Goal: Task Accomplishment & Management: Complete application form

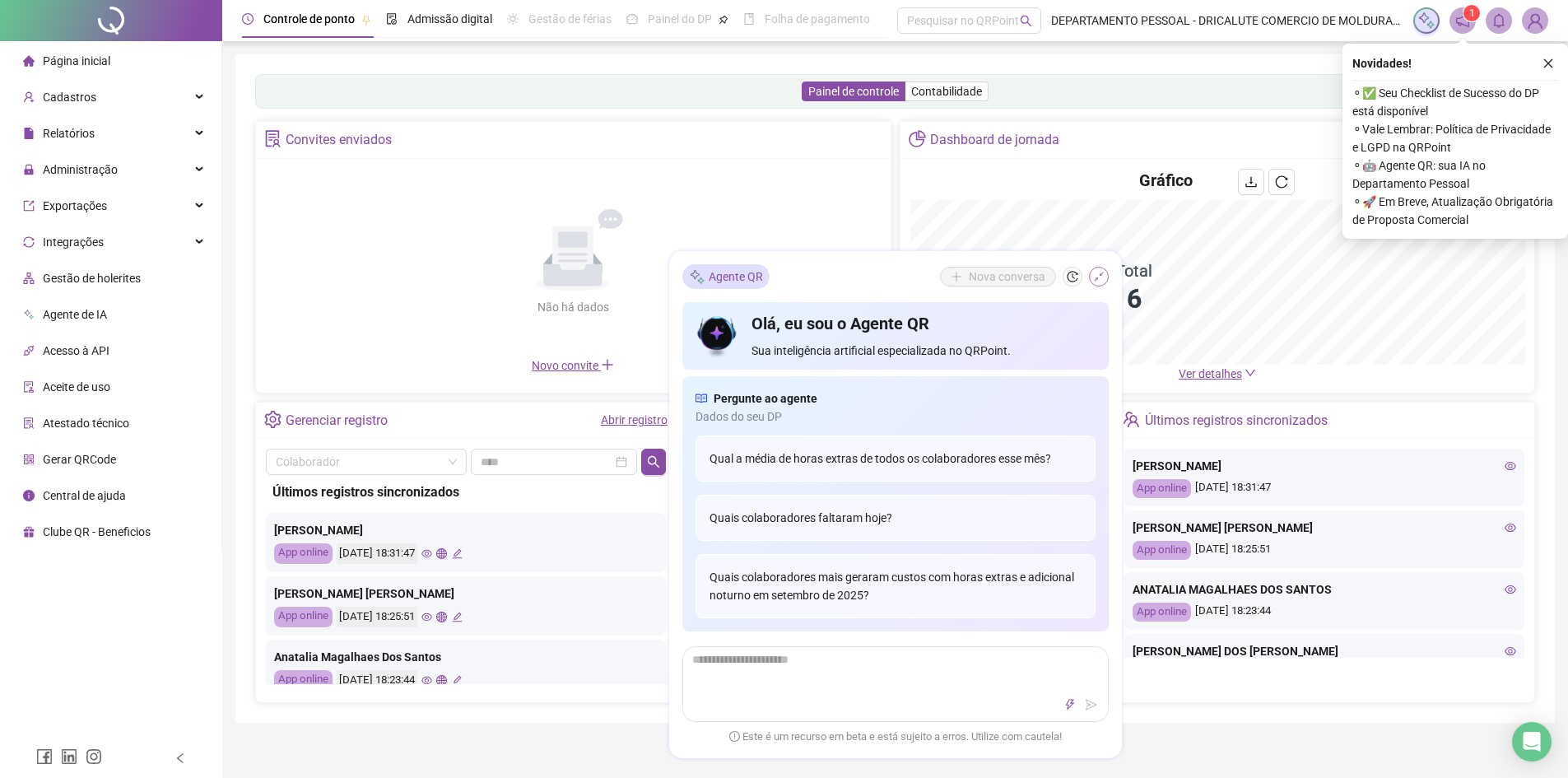
click at [1098, 276] on icon "shrink" at bounding box center [1098, 276] width 12 height 12
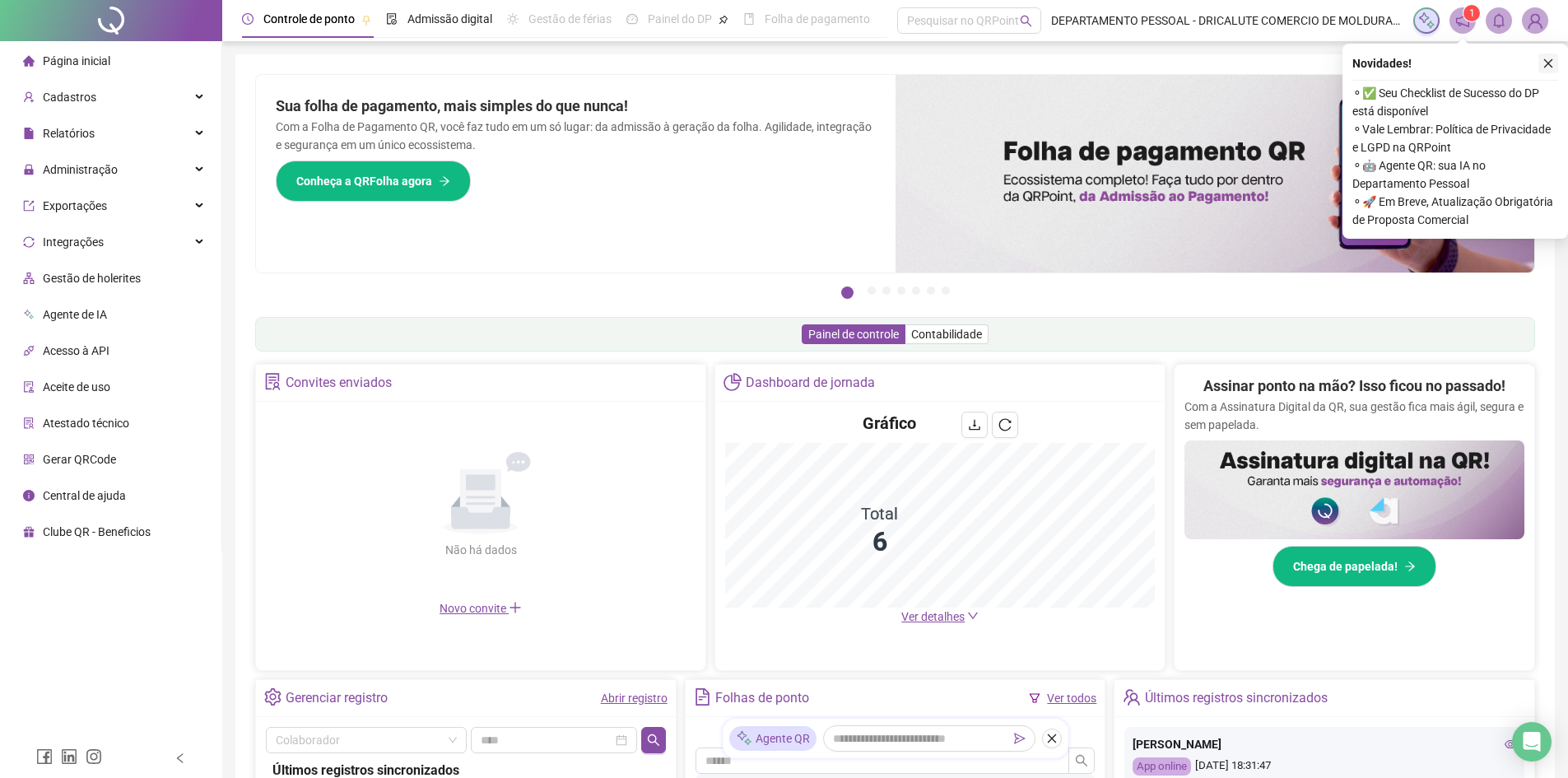
click at [1552, 58] on icon "close" at bounding box center [1549, 64] width 12 height 12
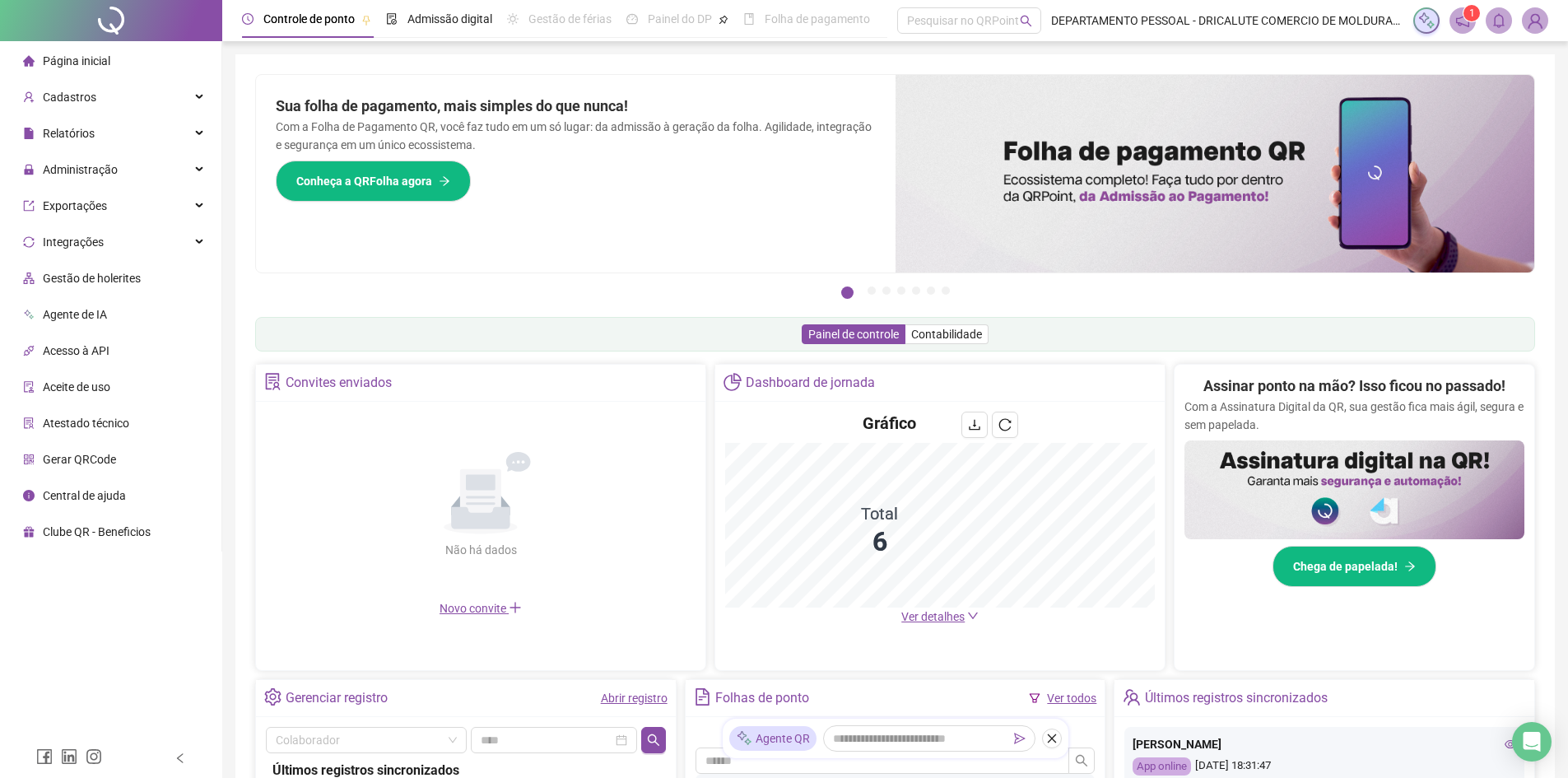
click at [1552, 17] on header "Controle [PERSON_NAME] Admissão digital Gestão de férias Painel do DP Folha de …" at bounding box center [895, 20] width 1346 height 41
click at [1535, 18] on img at bounding box center [1535, 20] width 25 height 25
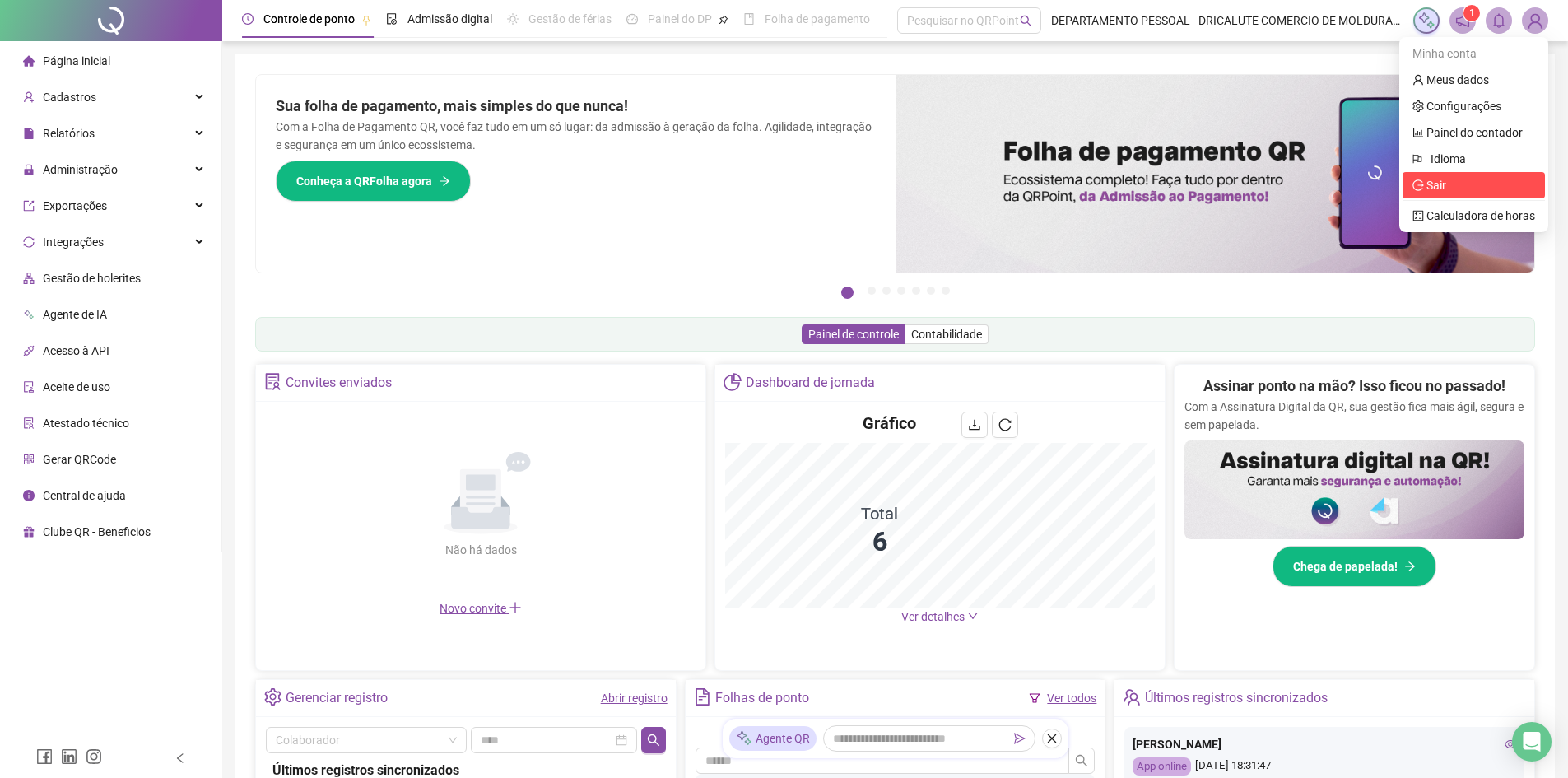
click at [1481, 188] on span "Sair" at bounding box center [1473, 185] width 122 height 18
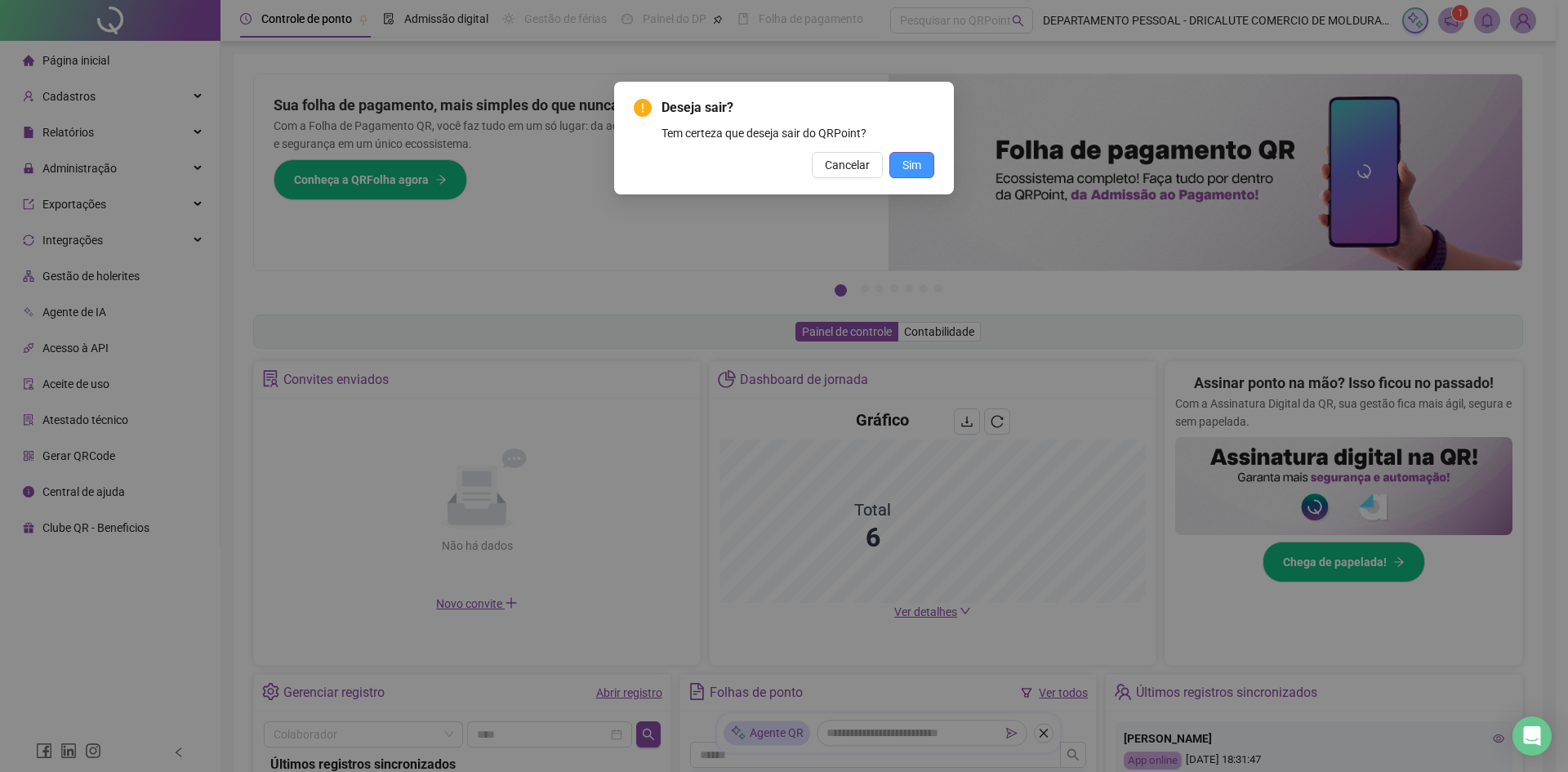
click at [906, 165] on span "Sim" at bounding box center [911, 165] width 19 height 18
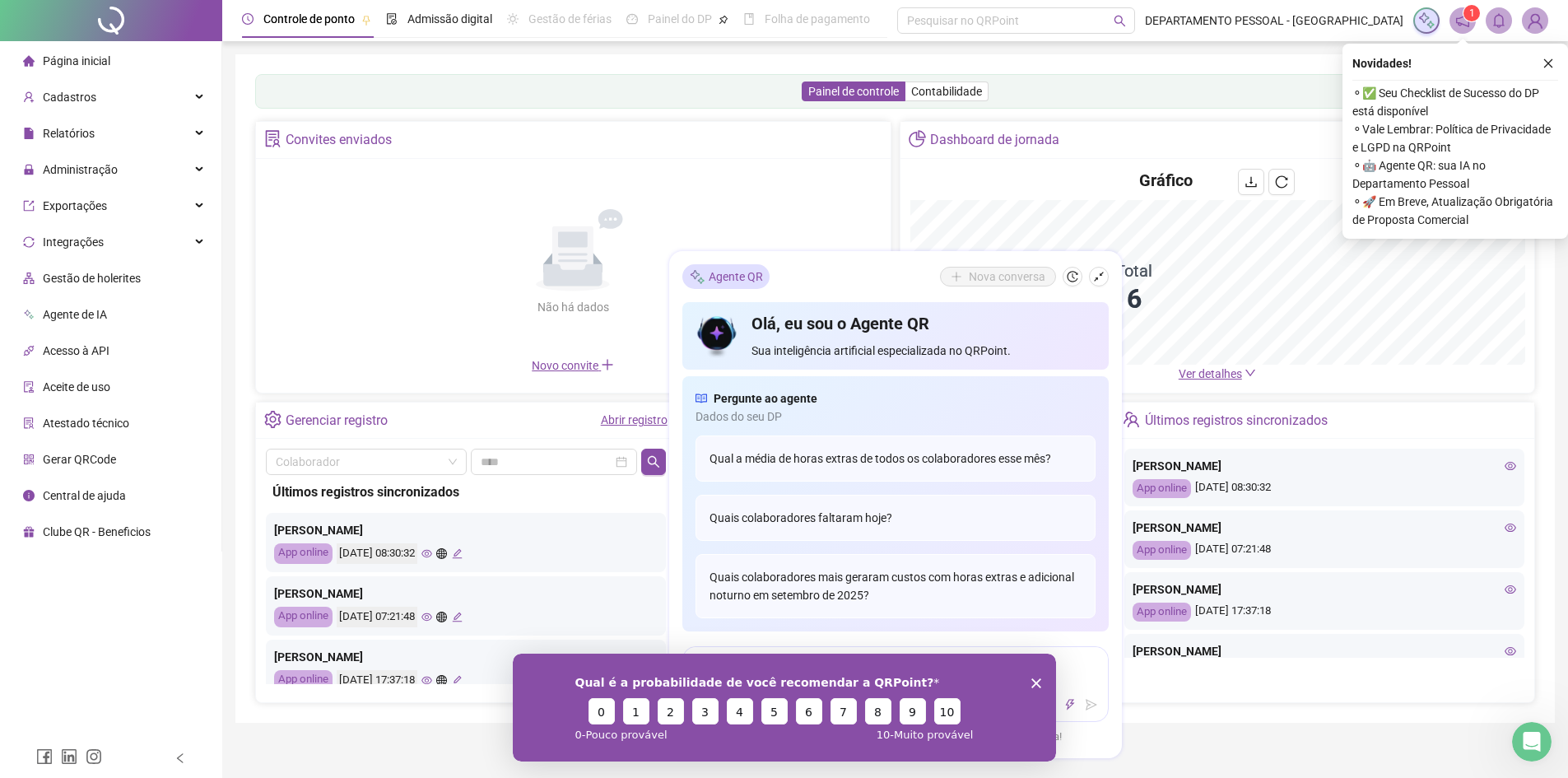
click at [1107, 262] on div "Agente QR Nova conversa Olá, eu sou o Agente QR Sua inteligência artificial esp…" at bounding box center [896, 505] width 453 height 507
click at [1102, 271] on icon "shrink" at bounding box center [1098, 276] width 12 height 12
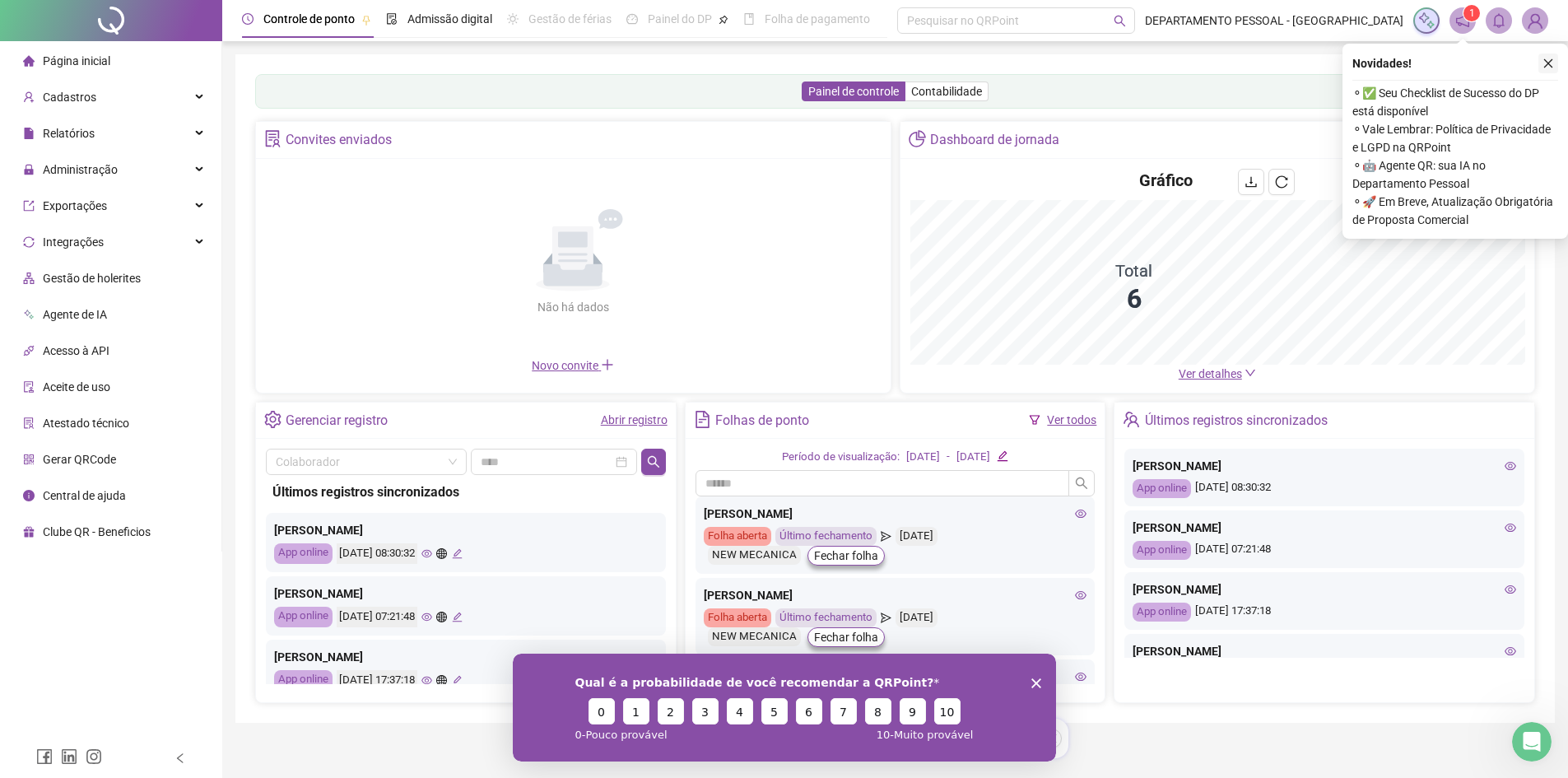
click at [1547, 63] on icon "close" at bounding box center [1549, 64] width 12 height 12
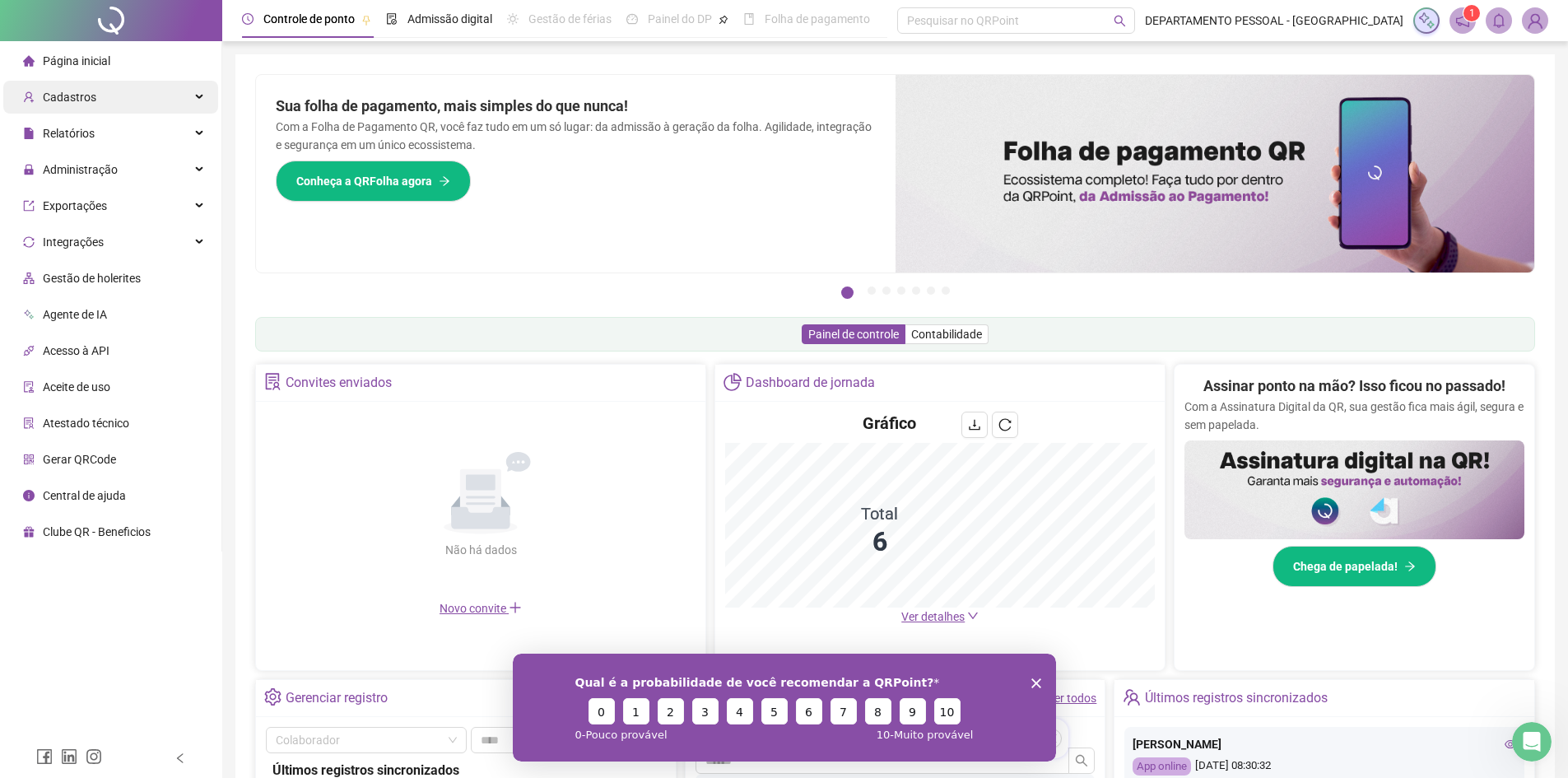
click at [83, 99] on span "Cadastros" at bounding box center [69, 97] width 53 height 13
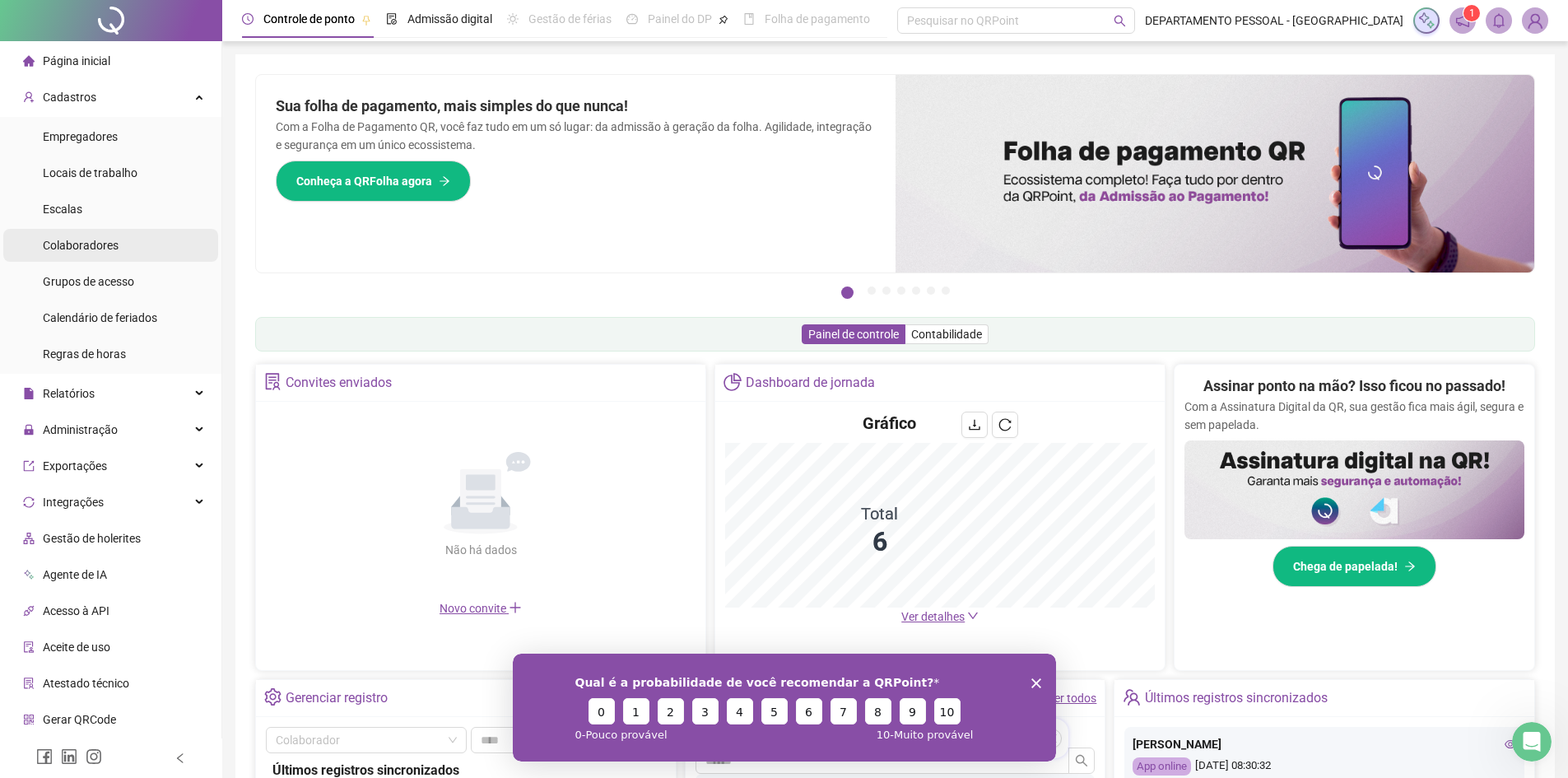
click at [105, 242] on span "Colaboradores" at bounding box center [80, 245] width 75 height 13
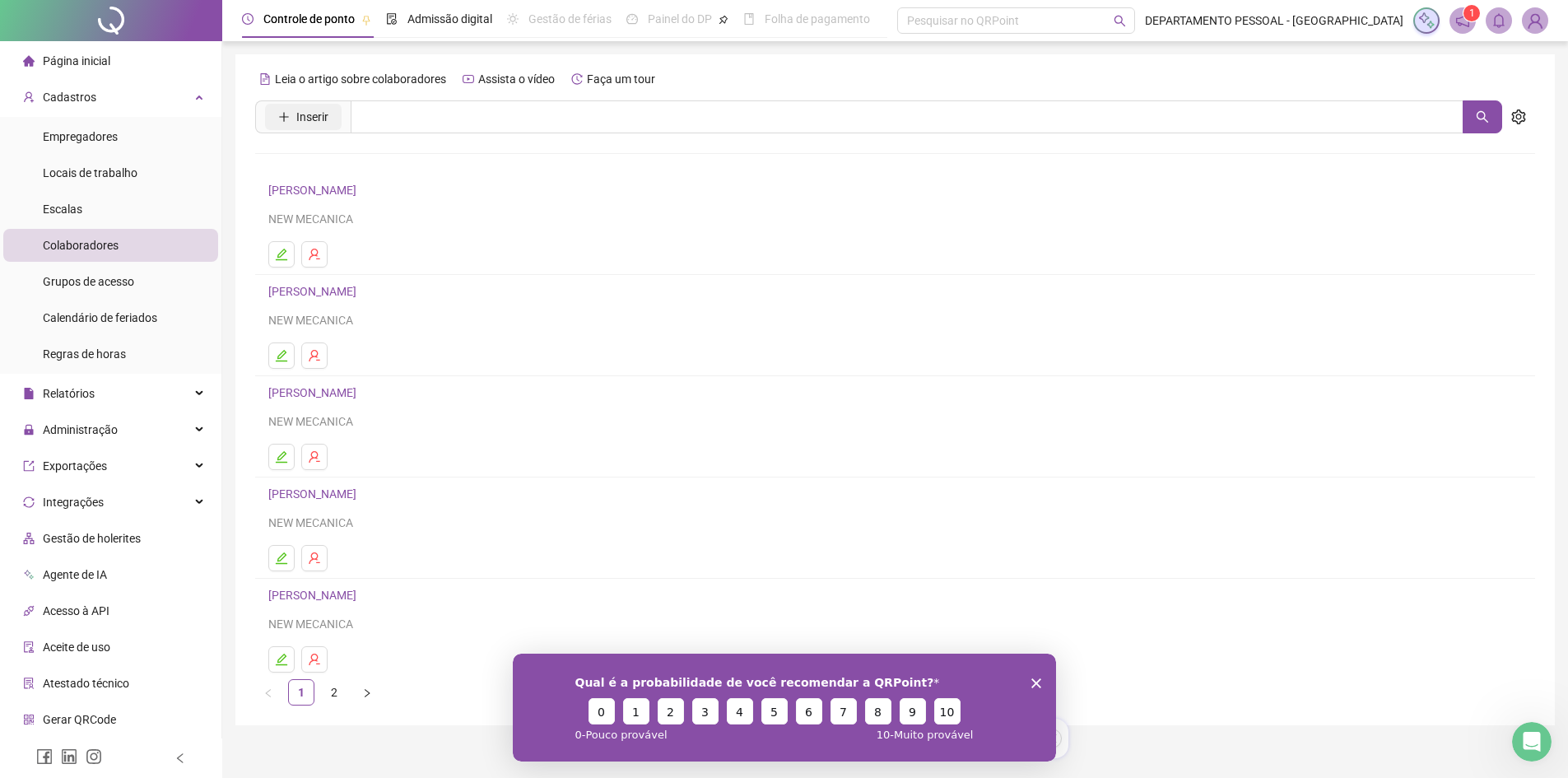
click at [334, 114] on button "Inserir" at bounding box center [303, 117] width 76 height 27
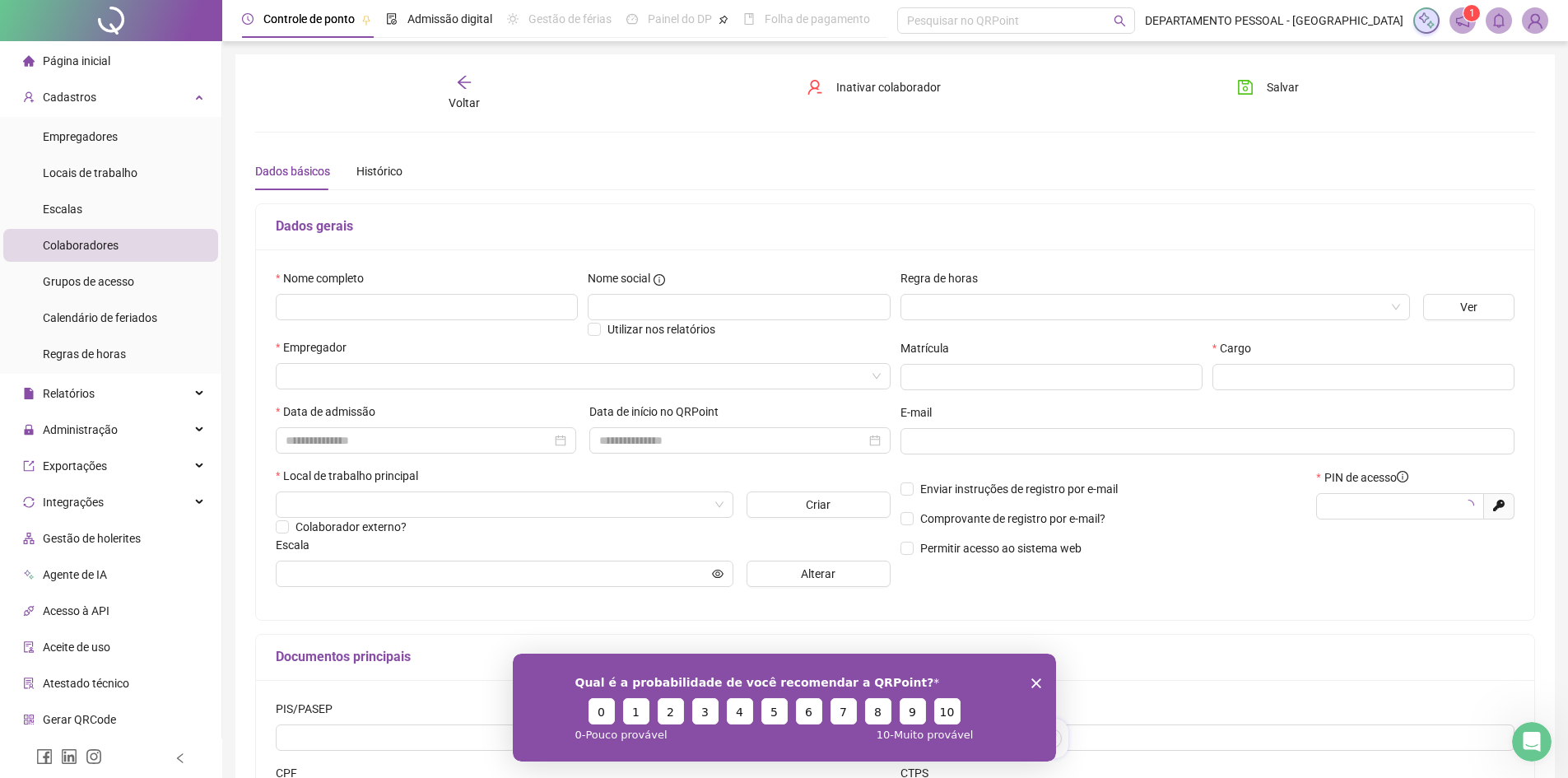
type input "*****"
click at [490, 308] on input "text" at bounding box center [427, 307] width 302 height 27
type input "**********"
click at [1007, 382] on input "text" at bounding box center [1051, 377] width 302 height 27
type input "**"
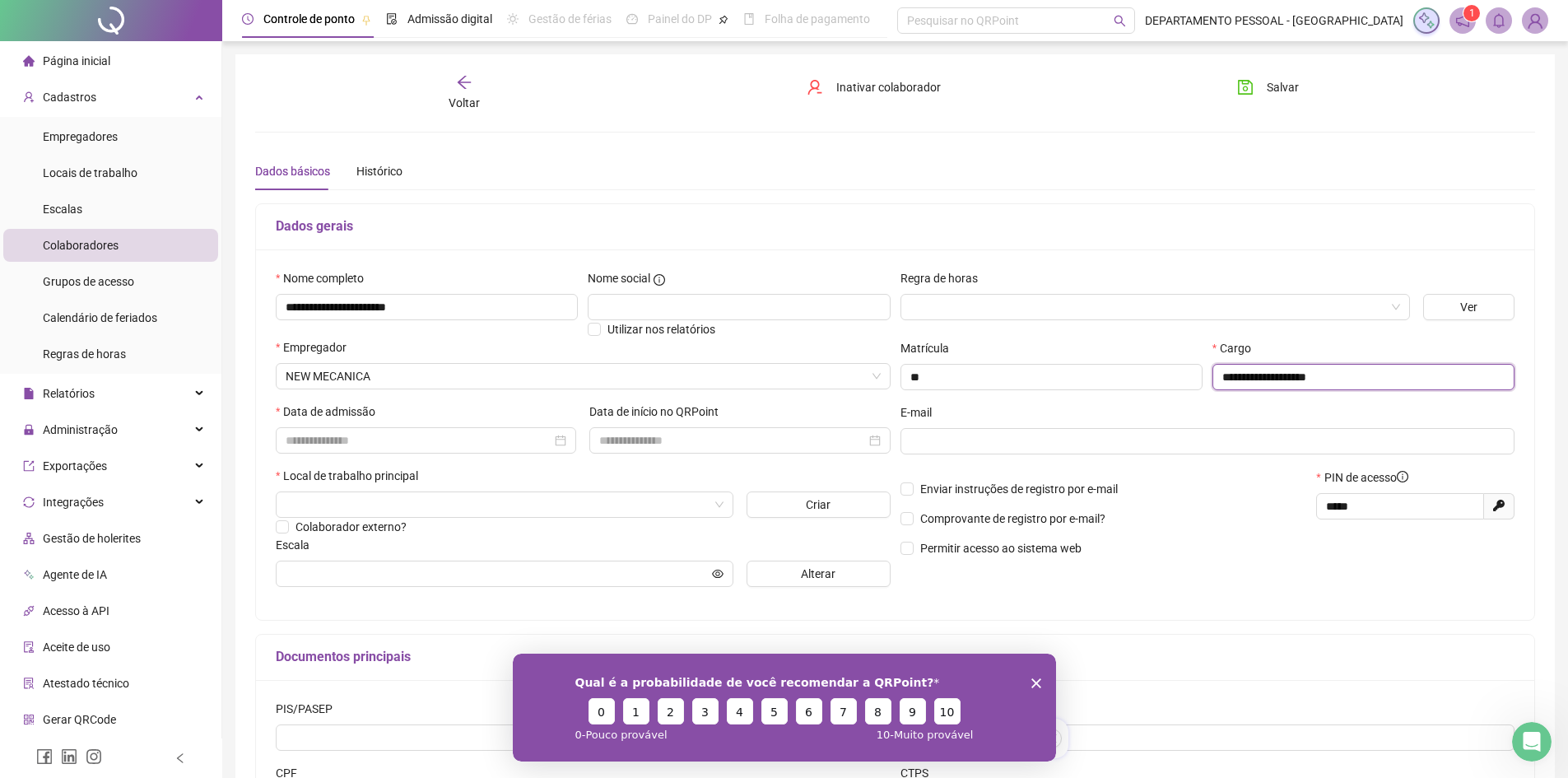
type input "**********"
click at [502, 435] on input at bounding box center [418, 441] width 266 height 18
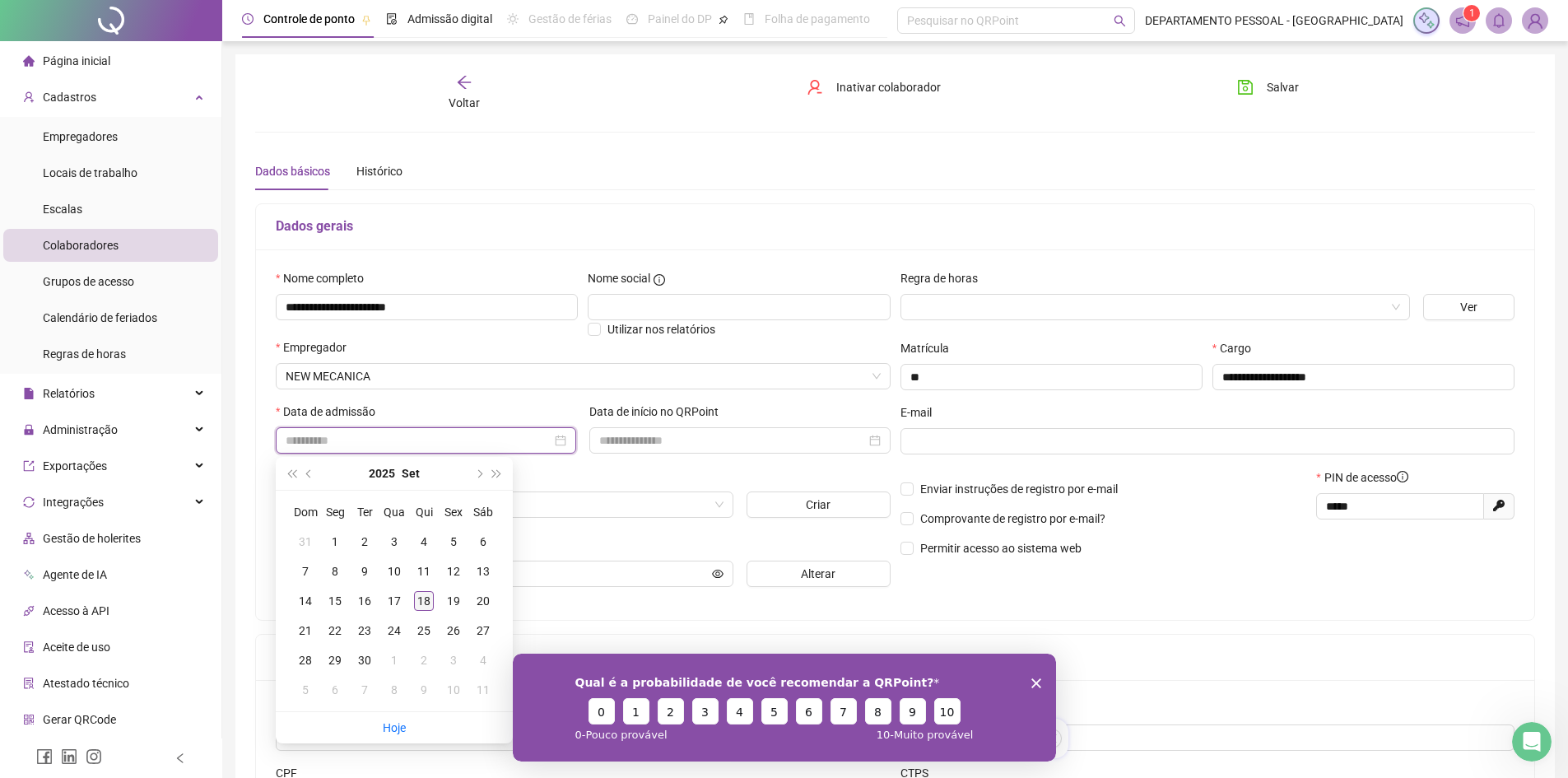
type input "**********"
click at [424, 603] on div "18" at bounding box center [424, 600] width 19 height 19
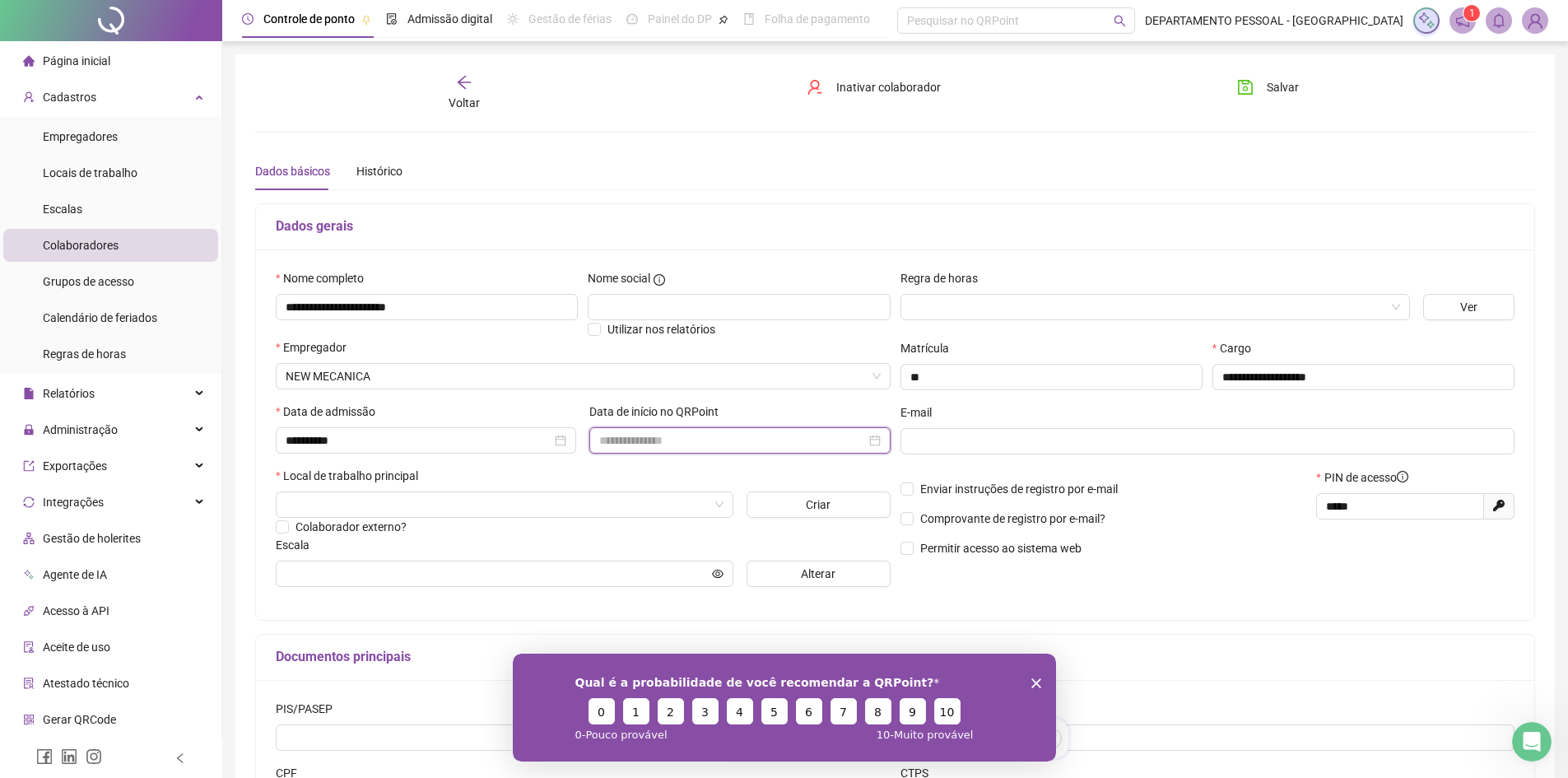
click at [638, 432] on input at bounding box center [732, 441] width 266 height 18
type input "**********"
click at [738, 598] on div "18" at bounding box center [737, 600] width 19 height 19
click at [942, 438] on input "text" at bounding box center [1206, 441] width 592 height 18
click at [360, 507] on input "search" at bounding box center [497, 505] width 424 height 25
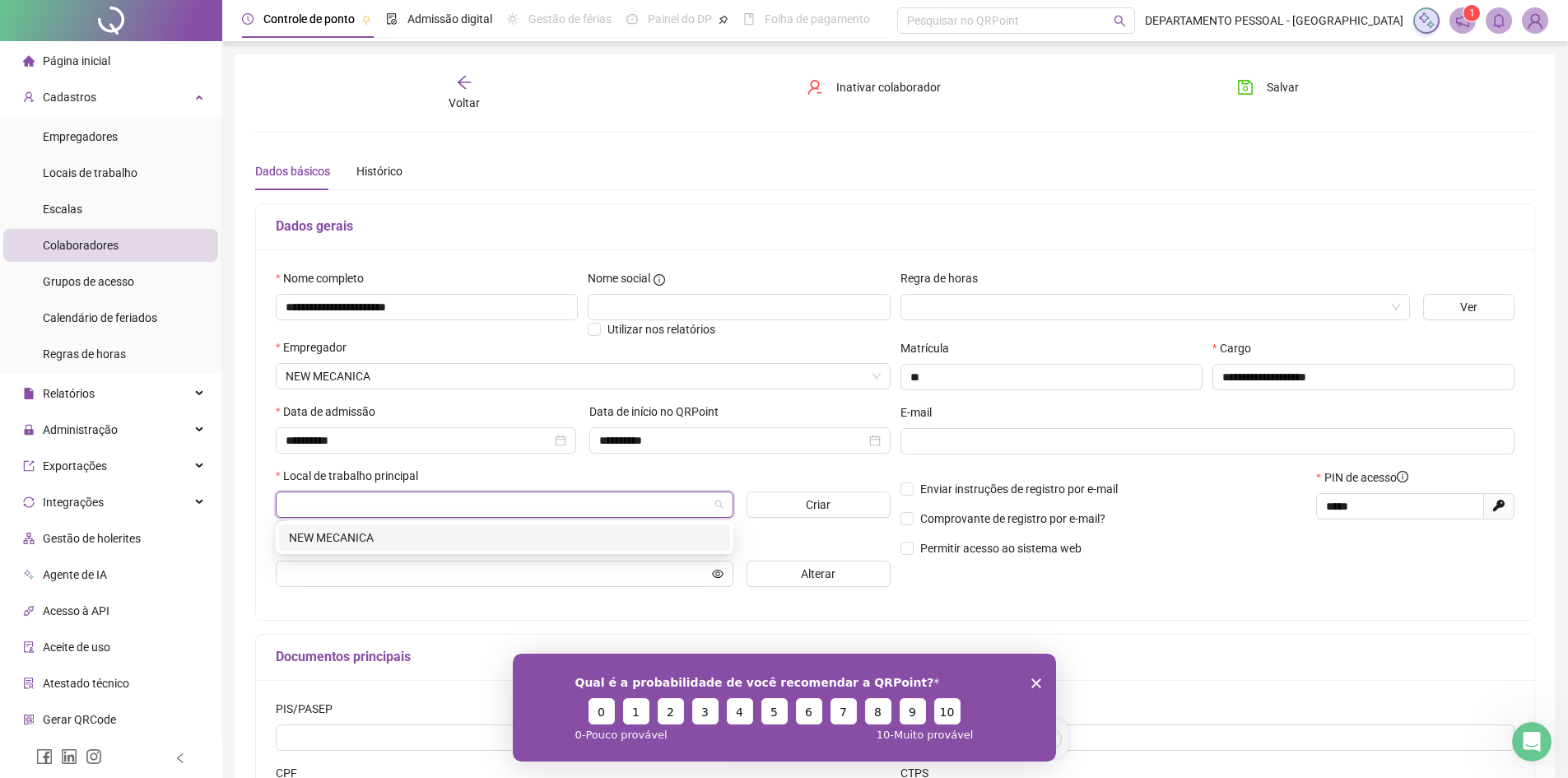
click at [361, 540] on div "NEW MECANICA" at bounding box center [505, 538] width 432 height 18
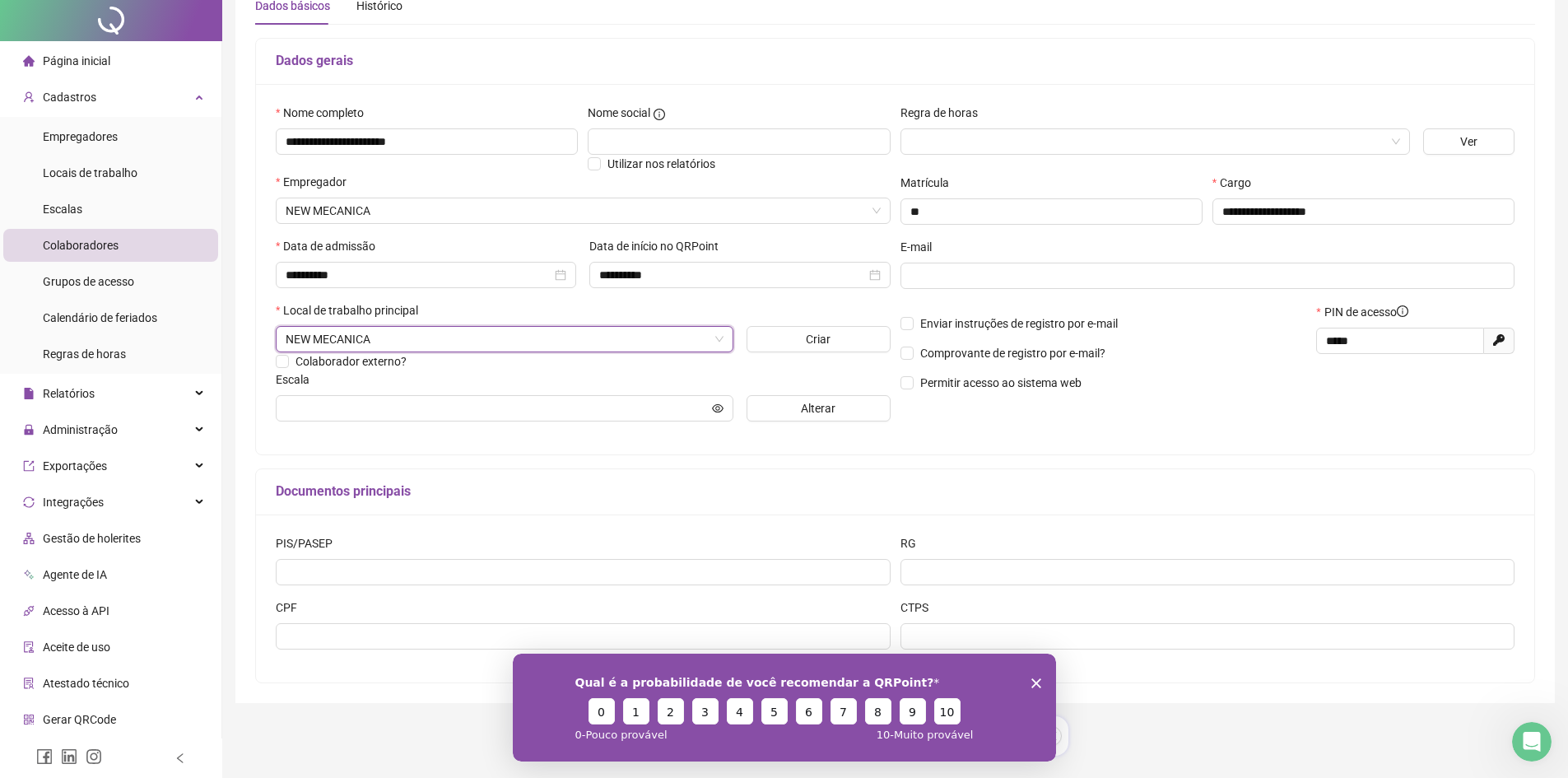
scroll to position [201, 0]
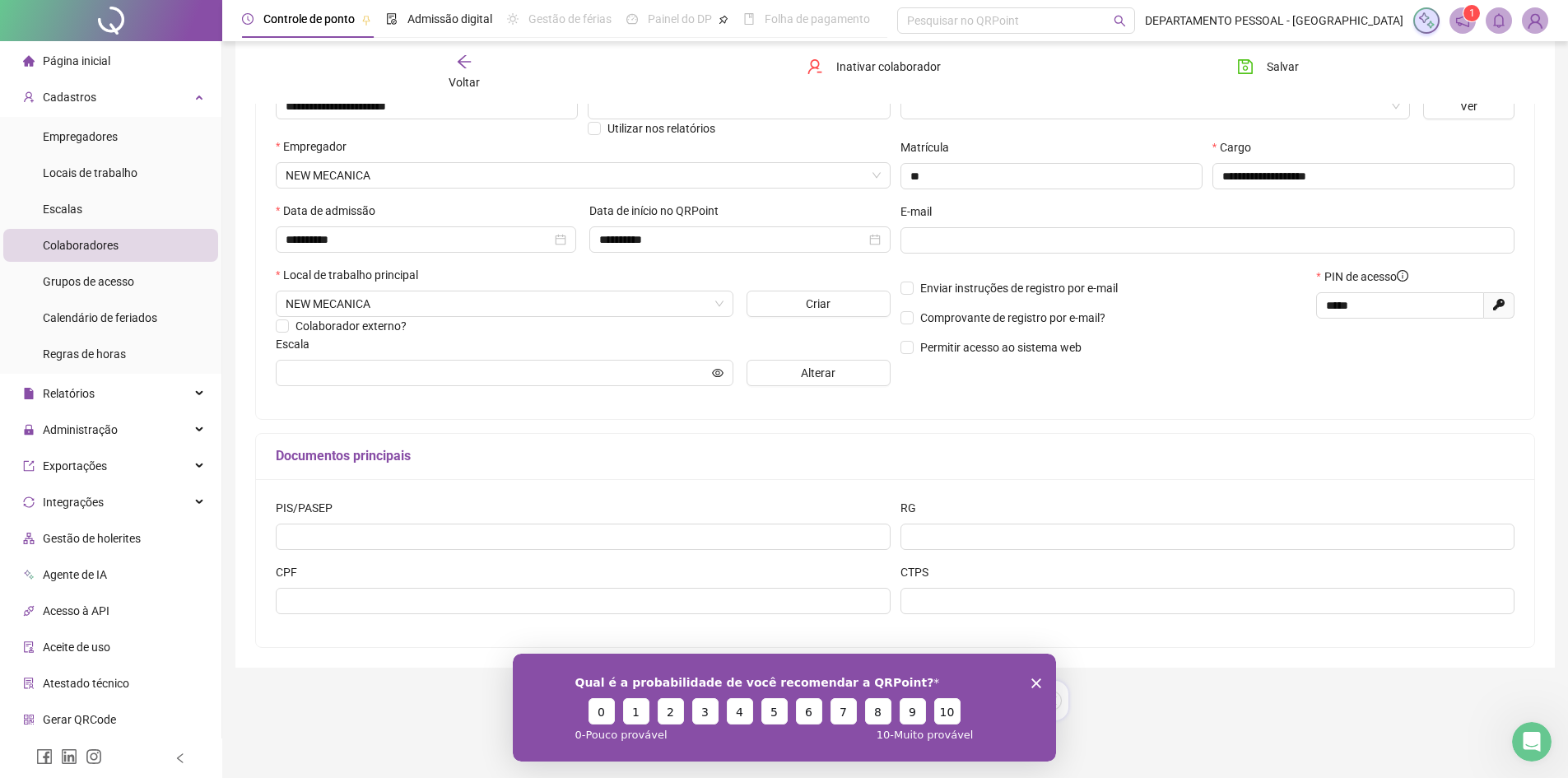
click at [1039, 682] on icon "Encerrar pesquisa" at bounding box center [1035, 682] width 10 height 10
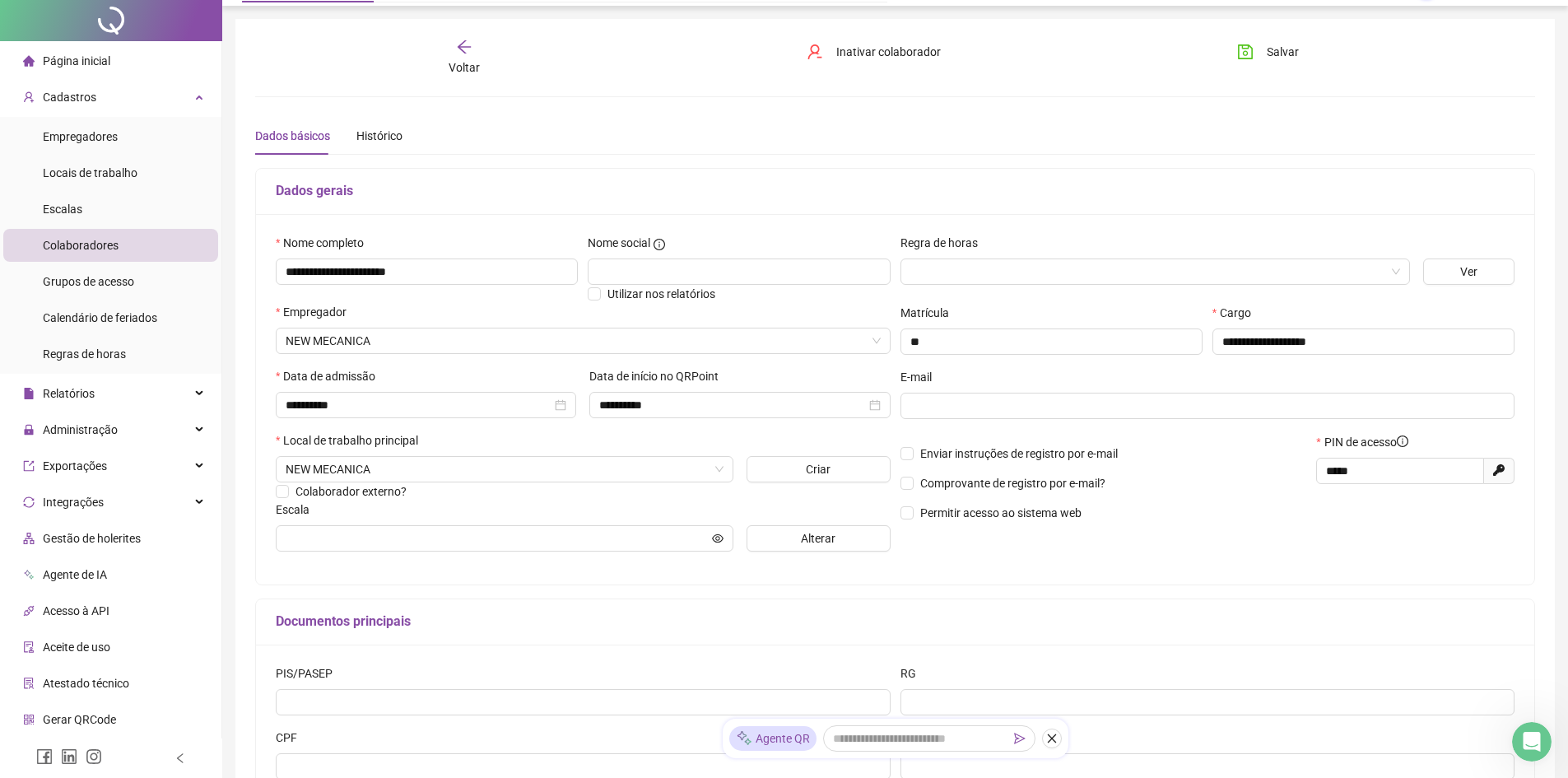
scroll to position [0, 0]
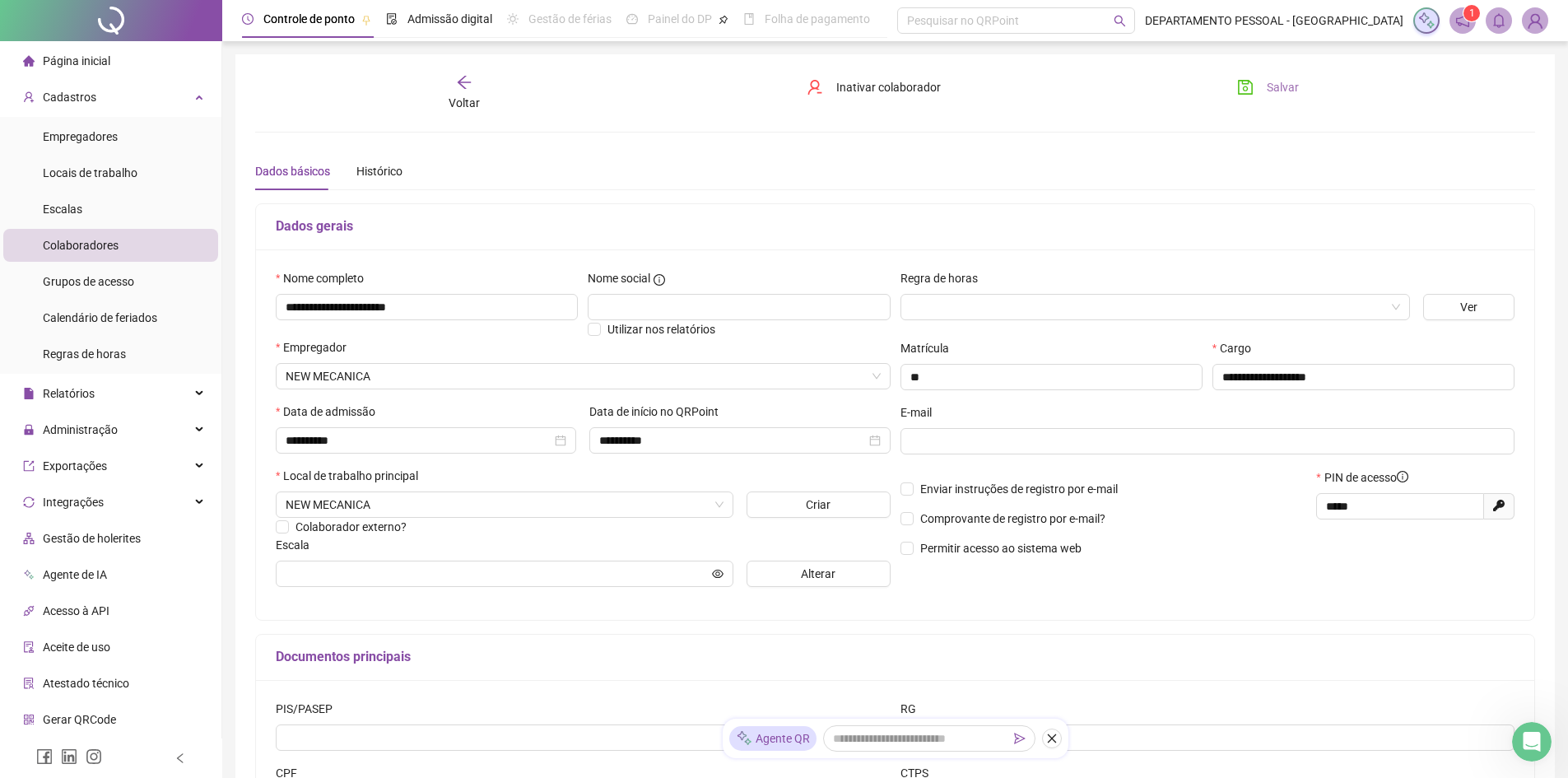
click at [1262, 82] on button "Salvar" at bounding box center [1269, 87] width 87 height 27
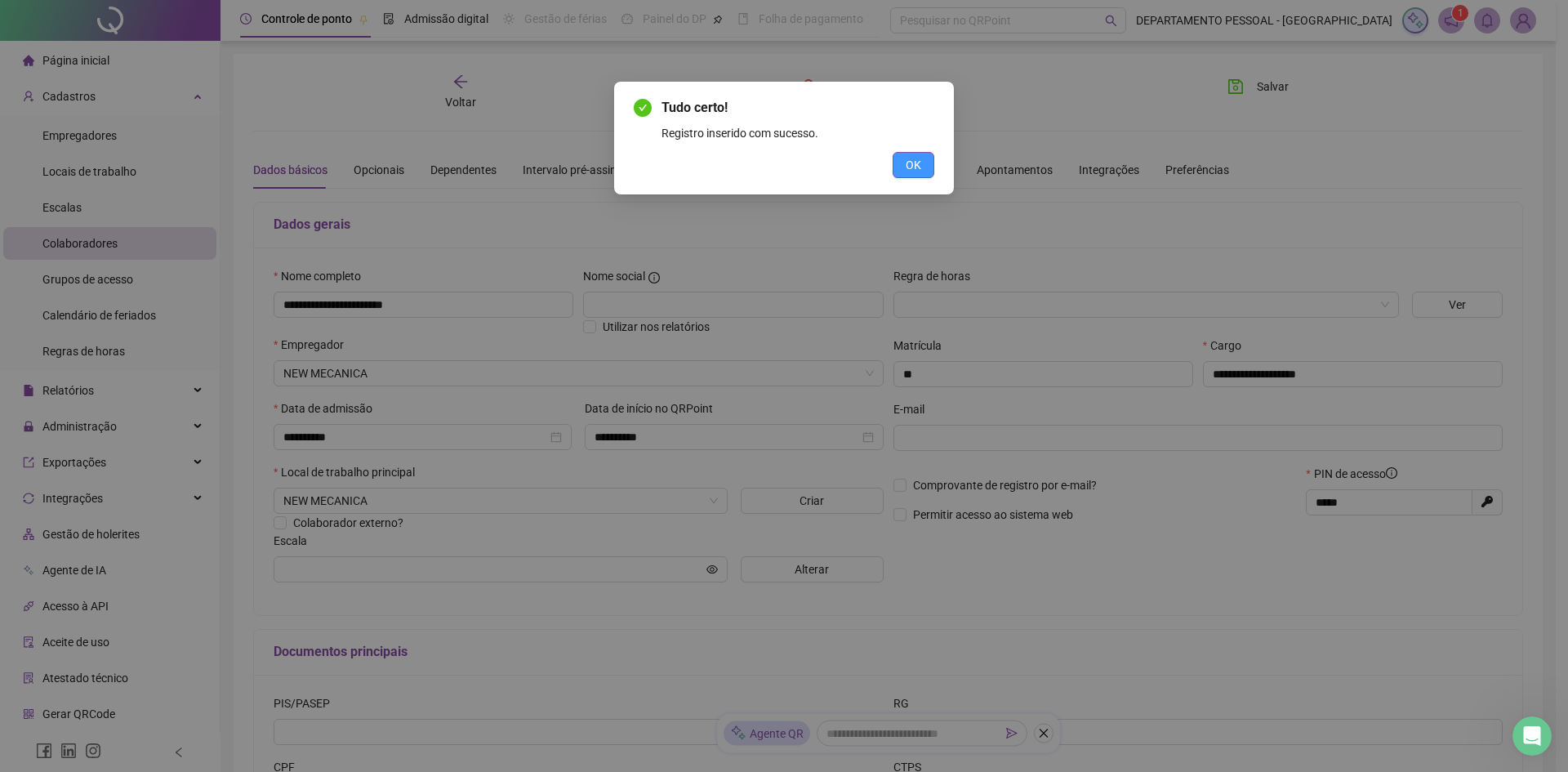
click at [918, 166] on span "OK" at bounding box center [913, 165] width 16 height 18
